Goal: Information Seeking & Learning: Check status

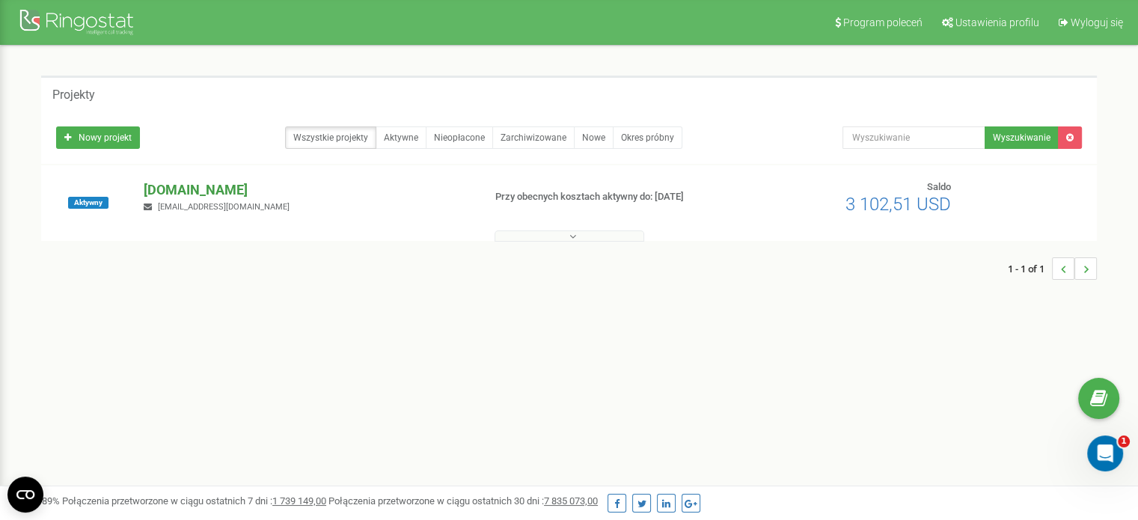
click at [178, 182] on p "[DOMAIN_NAME]" at bounding box center [307, 189] width 327 height 19
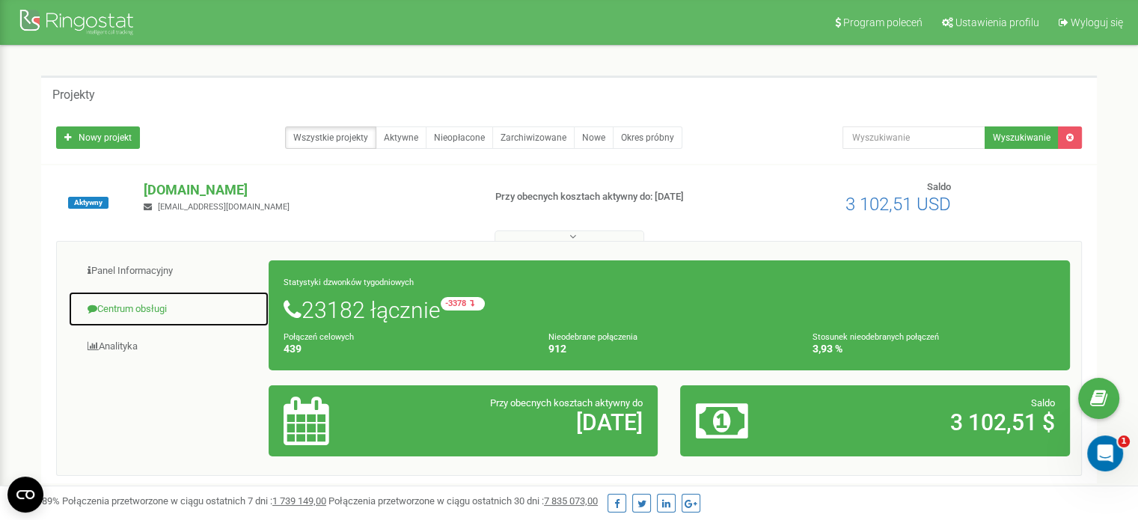
click at [137, 318] on link "Centrum obsługi" at bounding box center [168, 309] width 201 height 37
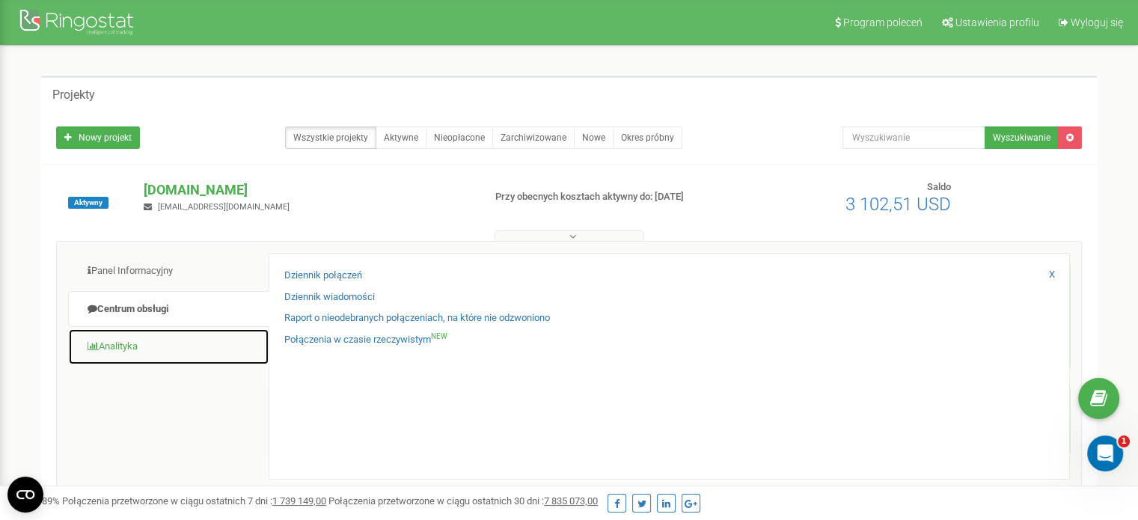
click at [143, 340] on link "Analityka" at bounding box center [168, 346] width 201 height 37
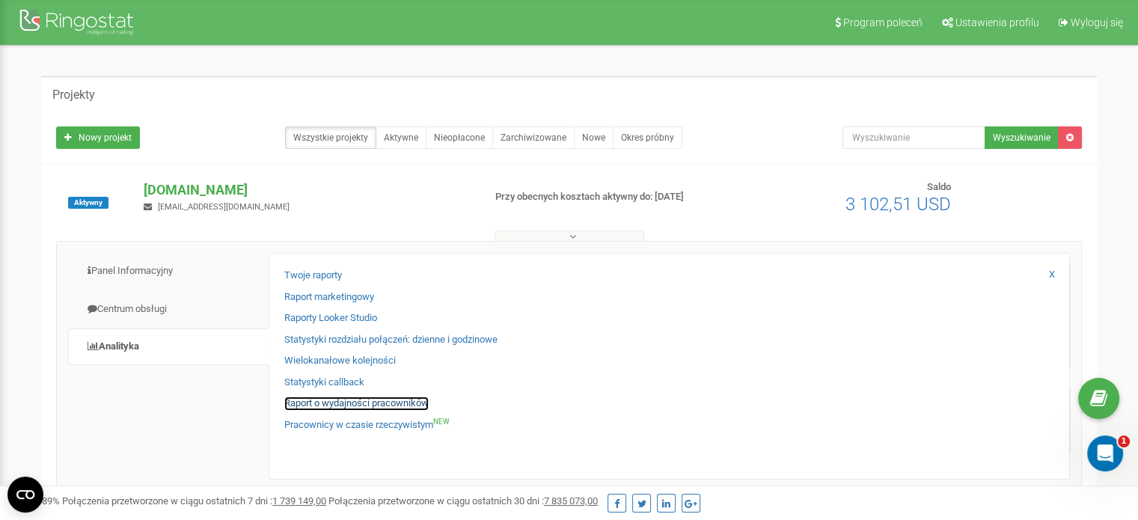
click at [333, 402] on link "Raport o wydajności pracowników" at bounding box center [356, 403] width 144 height 14
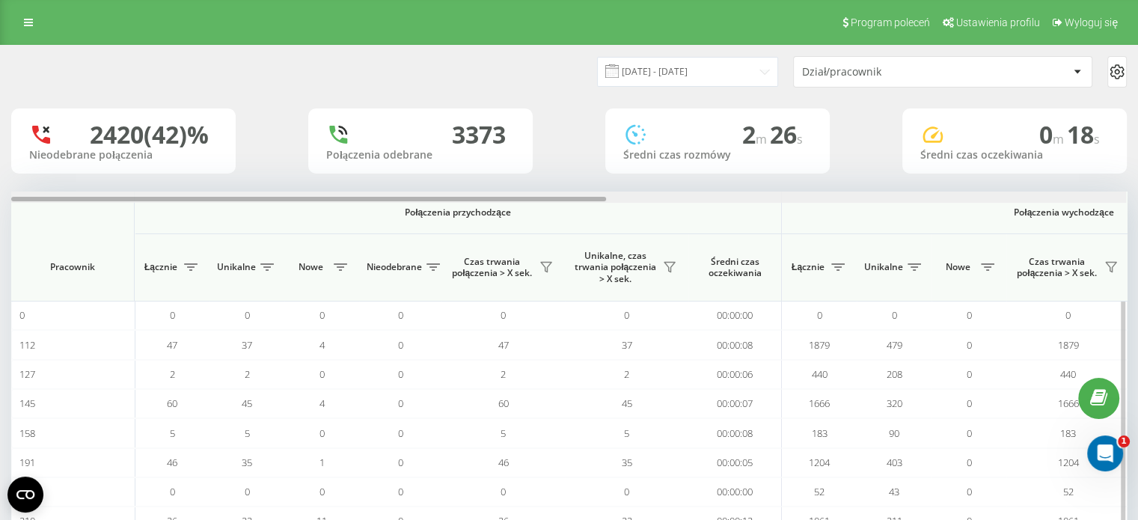
scroll to position [0, 972]
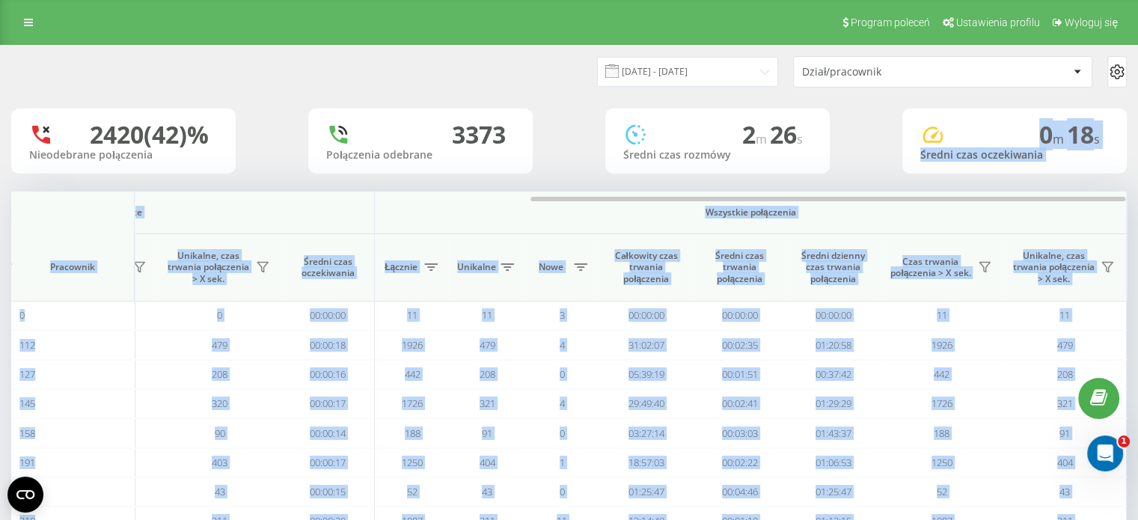
drag, startPoint x: 349, startPoint y: 201, endPoint x: 741, endPoint y: 170, distance: 393.9
click at [741, 170] on div "[DATE] - [DATE] Dział/pracownik 2420 (42)% Nieodebrane połączenia 3373 Połączen…" at bounding box center [568, 342] width 1115 height 592
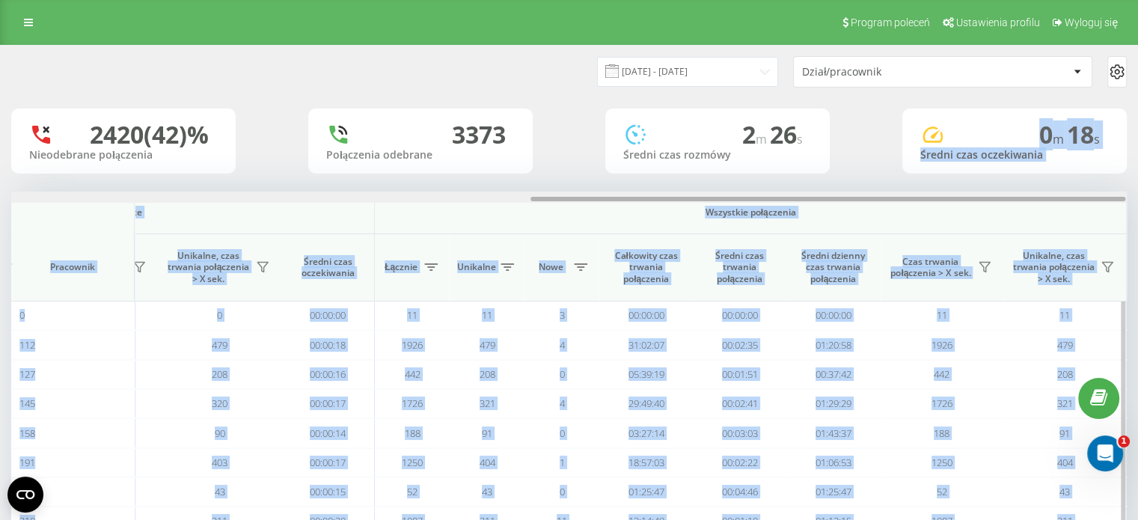
click at [752, 202] on div at bounding box center [568, 196] width 1114 height 11
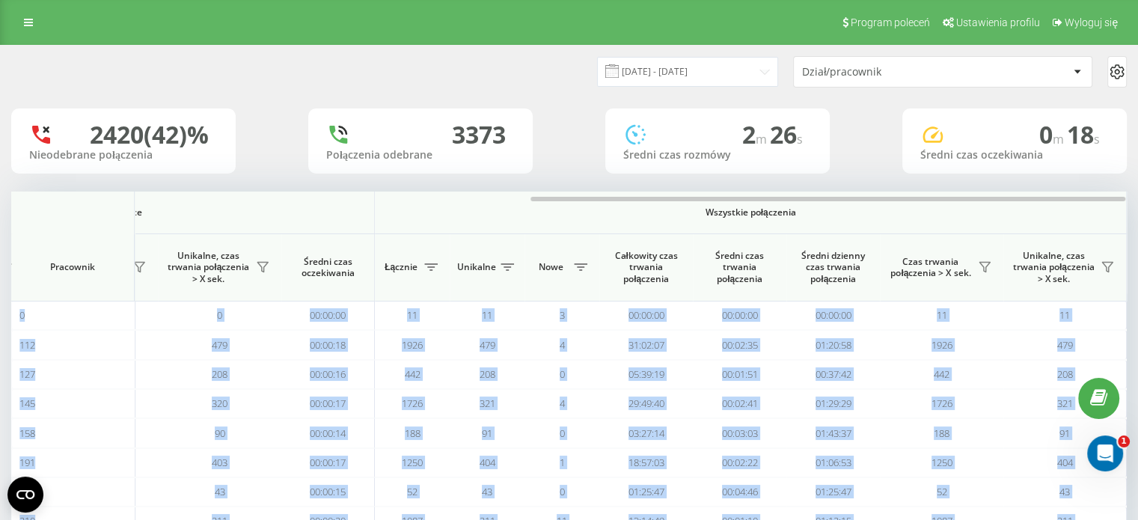
drag, startPoint x: 752, startPoint y: 202, endPoint x: 877, endPoint y: 186, distance: 125.2
click at [877, 186] on div "[DATE] - [DATE] Dział/pracownik 2420 (42)% Nieodebrane połączenia 3373 Połączen…" at bounding box center [568, 342] width 1115 height 592
click at [983, 266] on icon at bounding box center [984, 268] width 10 height 10
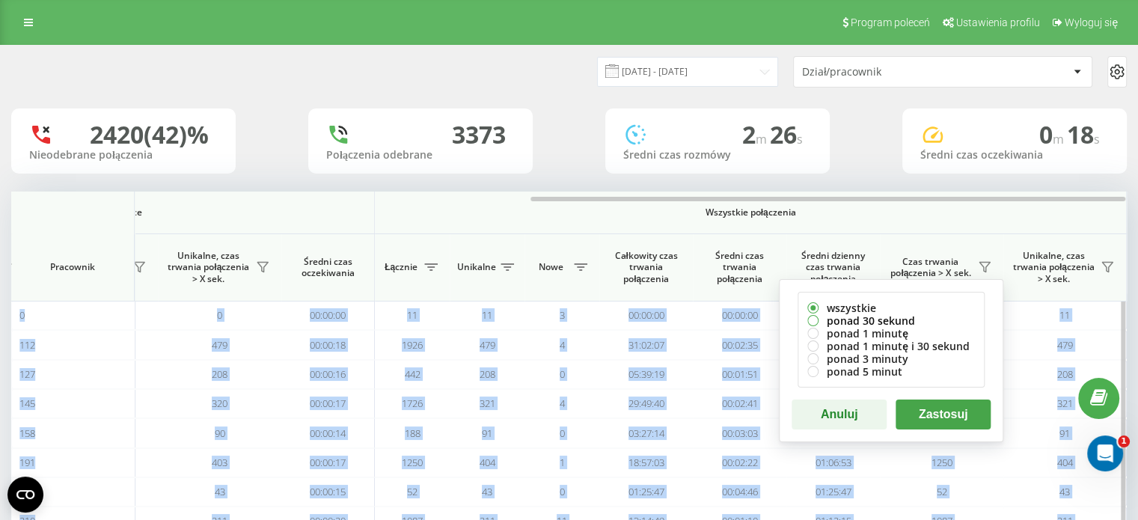
click at [845, 314] on label "ponad 30 sekund" at bounding box center [891, 320] width 168 height 13
radio input "true"
click at [916, 410] on button "Zastosuj" at bounding box center [942, 414] width 95 height 30
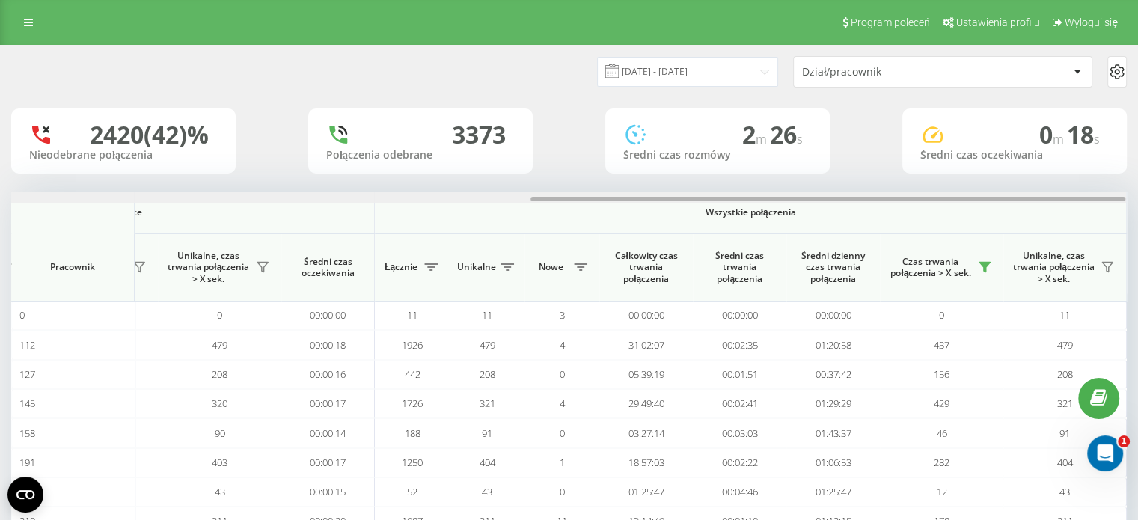
drag, startPoint x: 574, startPoint y: 200, endPoint x: 1148, endPoint y: 226, distance: 574.3
click at [1138, 226] on html "[DOMAIN_NAME] Projekty [DOMAIN_NAME] Panel Informacyjny Centrum obsługi Anality…" at bounding box center [569, 260] width 1138 height 520
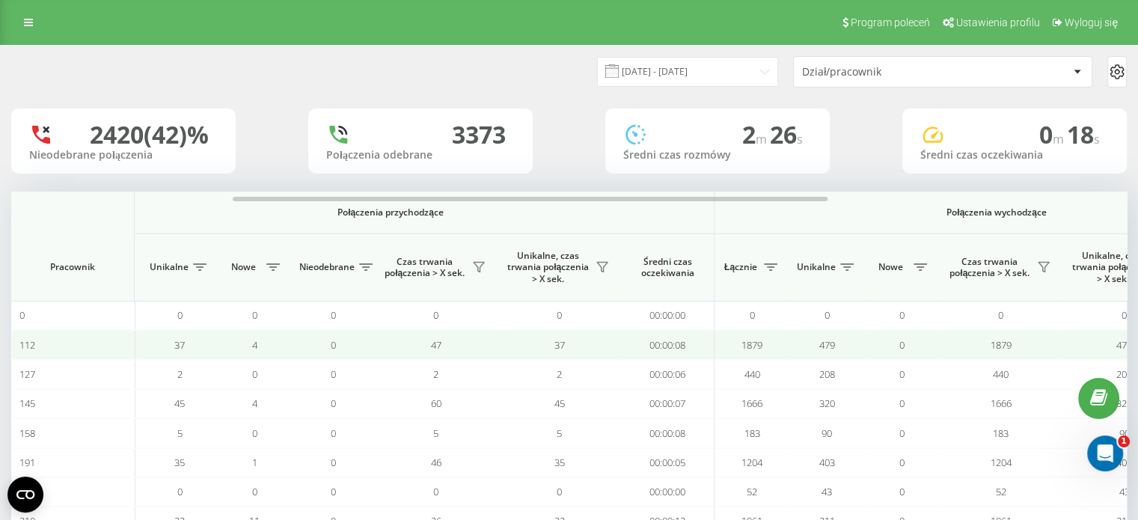
scroll to position [0, 0]
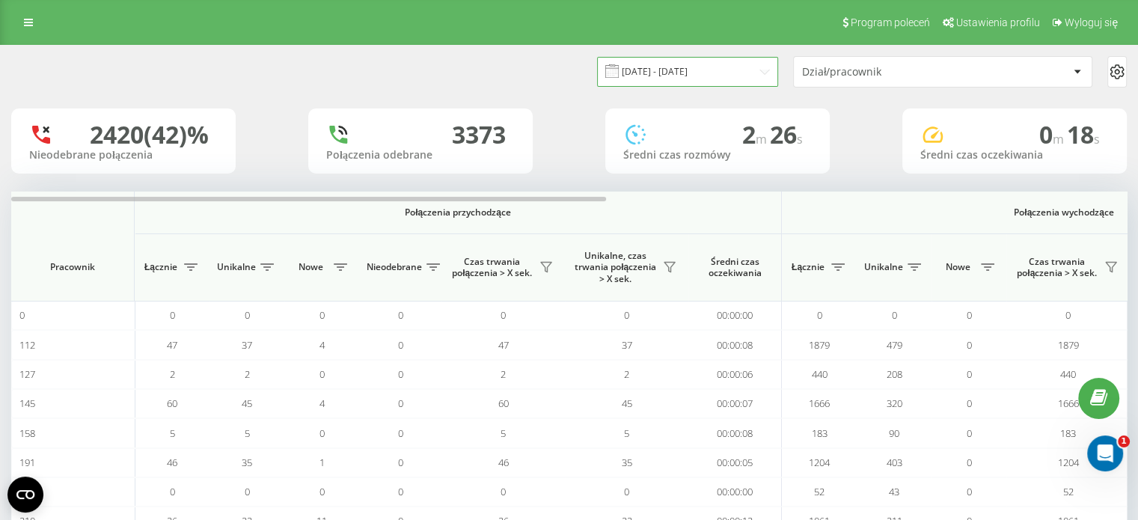
click at [754, 71] on input "[DATE] - [DATE]" at bounding box center [687, 71] width 181 height 29
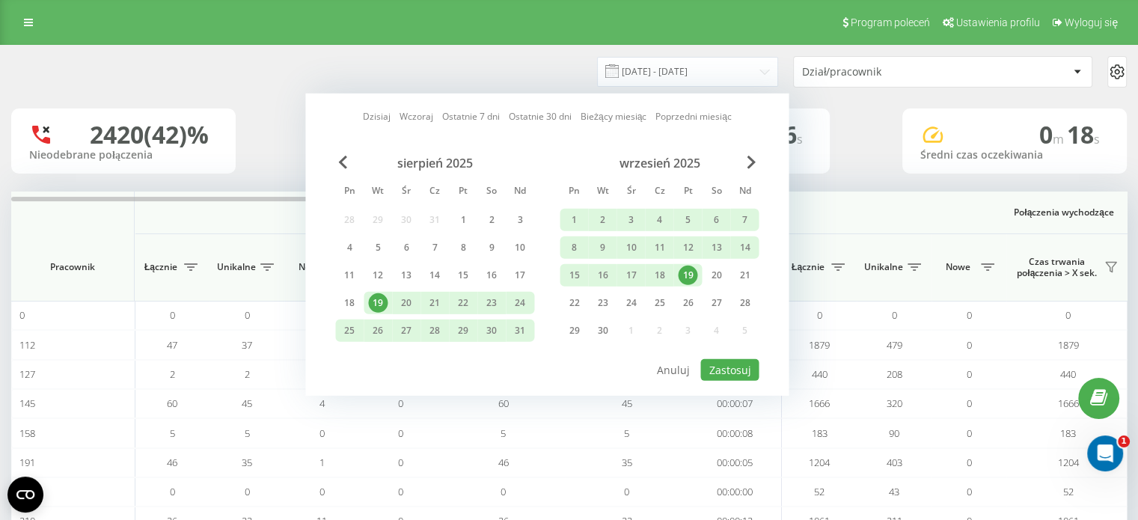
click at [682, 266] on div "19" at bounding box center [687, 275] width 19 height 19
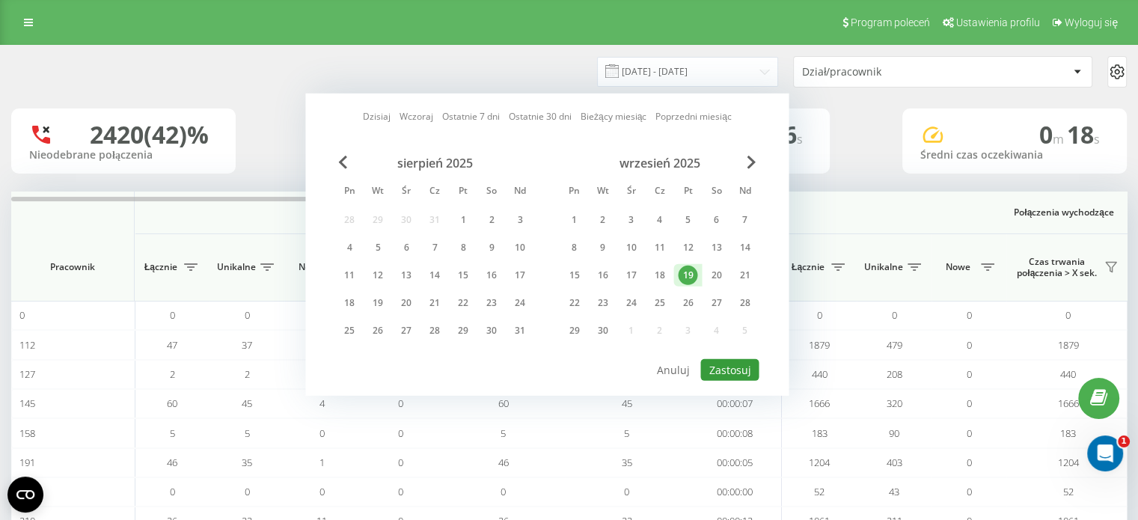
click at [743, 359] on button "Zastosuj" at bounding box center [729, 370] width 58 height 22
type input "[DATE] - [DATE]"
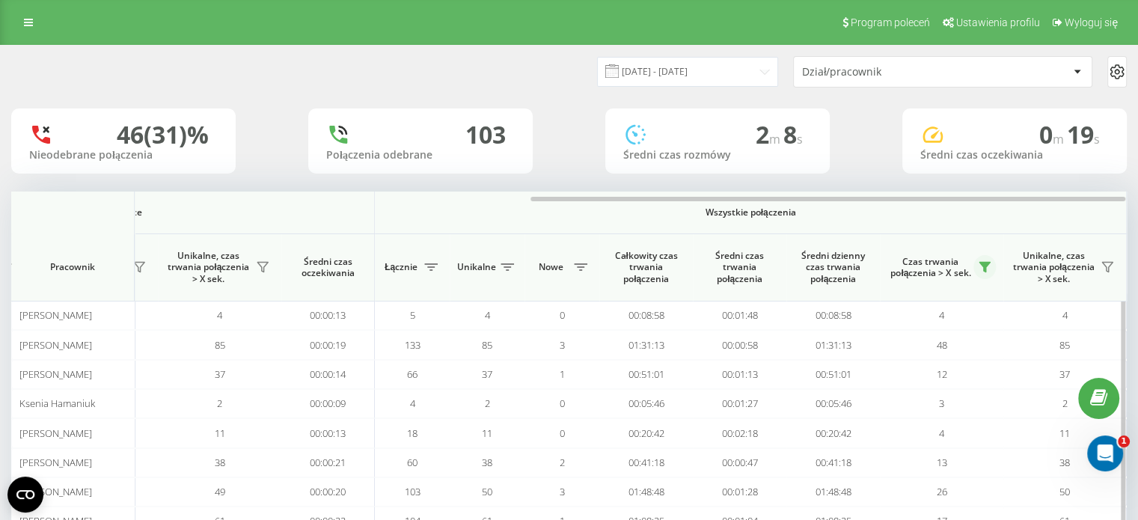
click at [993, 269] on button at bounding box center [984, 267] width 22 height 24
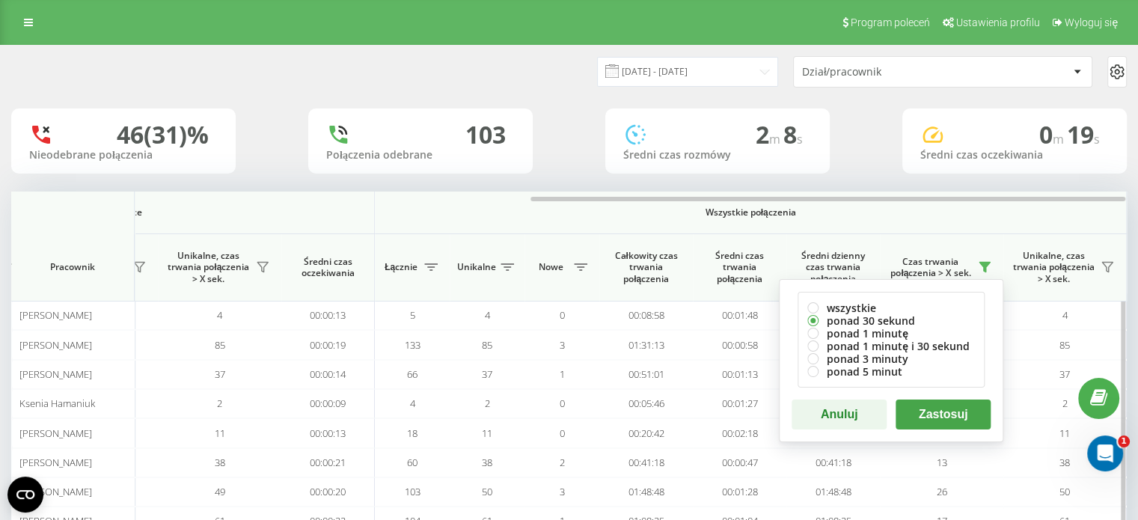
click at [924, 411] on button "Zastosuj" at bounding box center [942, 414] width 95 height 30
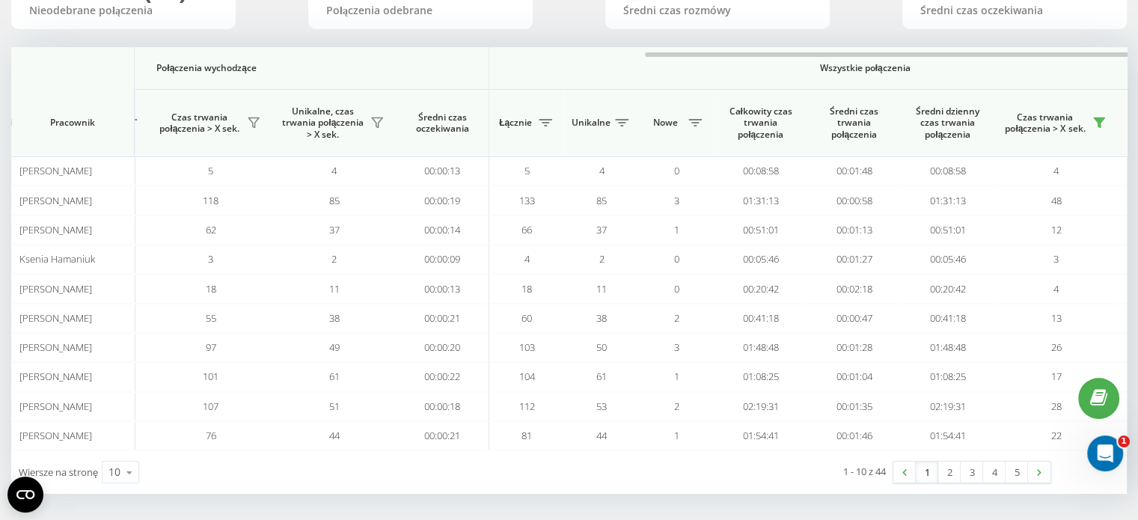
scroll to position [0, 972]
